Goal: Transaction & Acquisition: Subscribe to service/newsletter

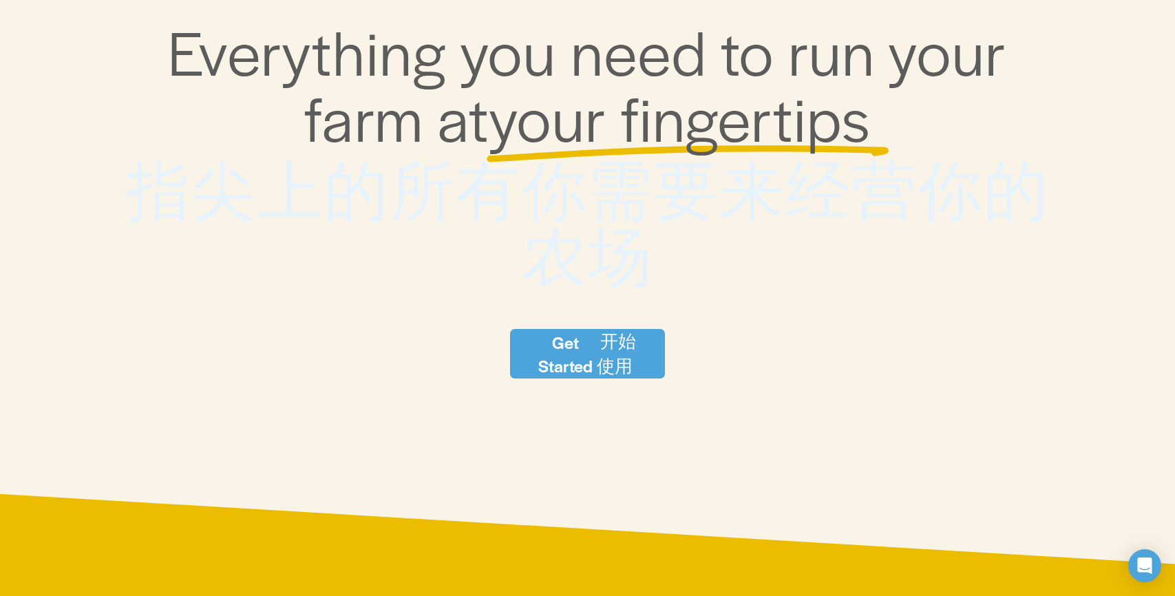
scroll to position [261, 0]
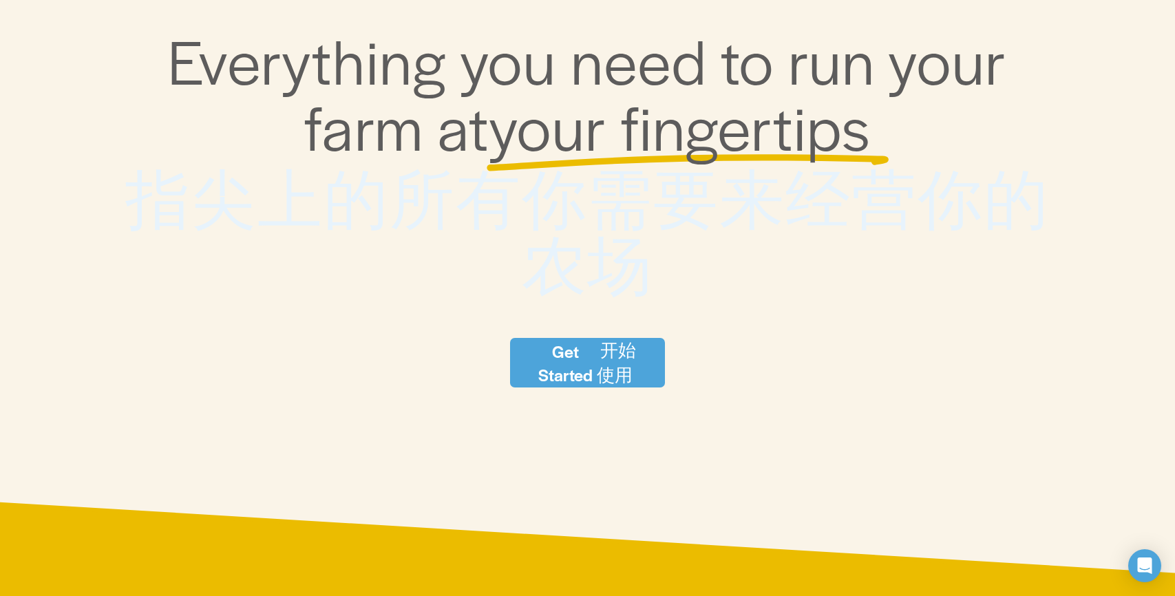
click at [598, 376] on font "开始使用" at bounding box center [616, 362] width 39 height 48
